Goal: Task Accomplishment & Management: Manage account settings

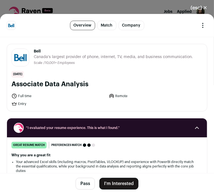
click at [102, 157] on div "Why you are a great fit Your advanced Excel skills (including macros, PivotTabl…" at bounding box center [106, 178] width 191 height 50
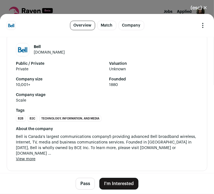
scroll to position [940, 0]
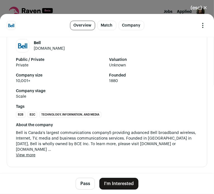
click at [199, 26] on icon "Open dropdown" at bounding box center [202, 25] width 7 height 7
click at [166, 49] on link "Feedback" at bounding box center [176, 49] width 62 height 10
click at [137, 108] on strong "Tags" at bounding box center [107, 107] width 182 height 6
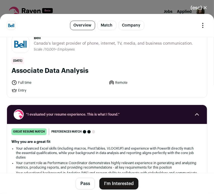
scroll to position [0, 0]
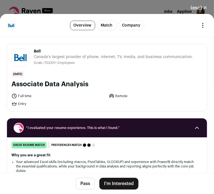
drag, startPoint x: 92, startPoint y: 83, endPoint x: 33, endPoint y: 48, distance: 69.1
click at [33, 48] on div "Bell [DOMAIN_NAME] Public / Private Private Valuation Unknown Company size 10,0…" at bounding box center [107, 77] width 200 height 67
click at [80, 187] on button "Pass" at bounding box center [85, 184] width 19 height 12
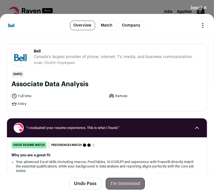
click at [202, 10] on button "(esc) ✕" at bounding box center [199, 8] width 30 height 12
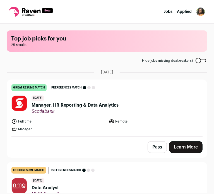
click at [93, 103] on span "Manager, HR Reporting & Data Analytics" at bounding box center [74, 105] width 87 height 7
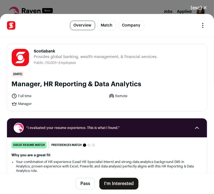
scroll to position [56, 0]
click at [143, 162] on li "Your combination of HR experience (Lead HR Specialist Intern) and strong data a…" at bounding box center [107, 165] width 182 height 13
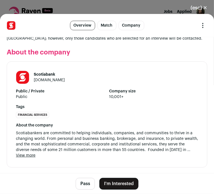
scroll to position [807, 0]
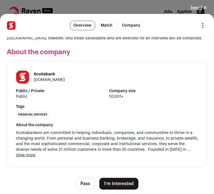
click at [200, 7] on button "(esc) ✕" at bounding box center [199, 8] width 30 height 12
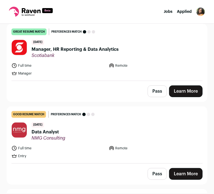
click at [133, 89] on div "Pass Learn More" at bounding box center [107, 91] width 200 height 21
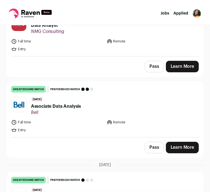
scroll to position [190, 0]
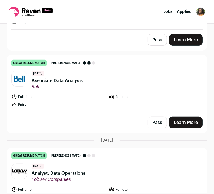
click at [148, 126] on button "Pass" at bounding box center [156, 122] width 19 height 12
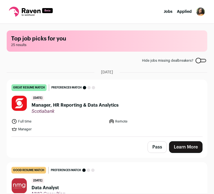
click at [72, 65] on main "Top job picks for you 25 results Hide jobs missing dealbreakers? [DATE] great r…" at bounding box center [107, 108] width 214 height 169
click at [198, 13] on img "Open dropdown" at bounding box center [200, 11] width 9 height 9
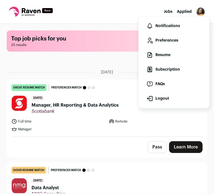
click at [166, 38] on link "Preferences" at bounding box center [174, 40] width 62 height 13
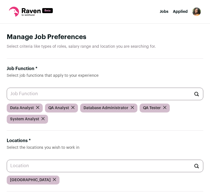
click at [124, 168] on input "Locations * Select the locations you wish to work in" at bounding box center [105, 165] width 196 height 13
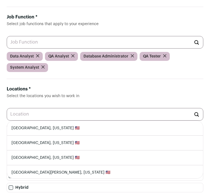
scroll to position [52, 0]
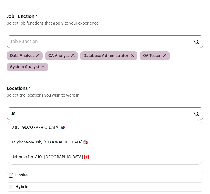
type input "u"
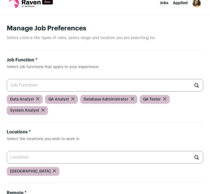
scroll to position [0, 0]
